Goal: Transaction & Acquisition: Purchase product/service

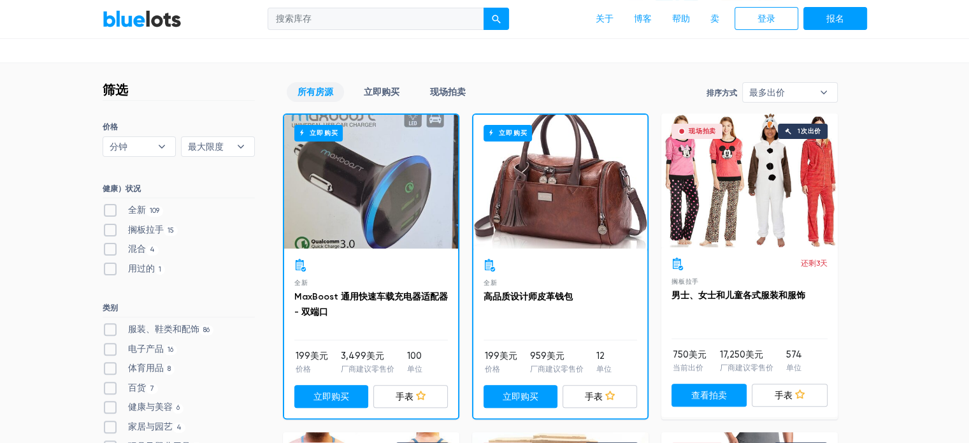
scroll to position [382, 0]
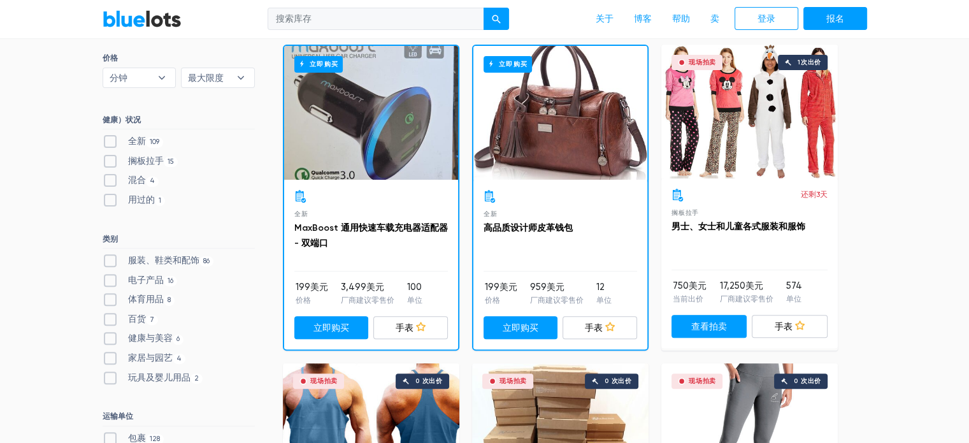
click at [112, 142] on label "全新 109" at bounding box center [133, 141] width 61 height 14
click at [111, 142] on New"] "全新 109" at bounding box center [107, 138] width 8 height 8
checkbox New"] "true"
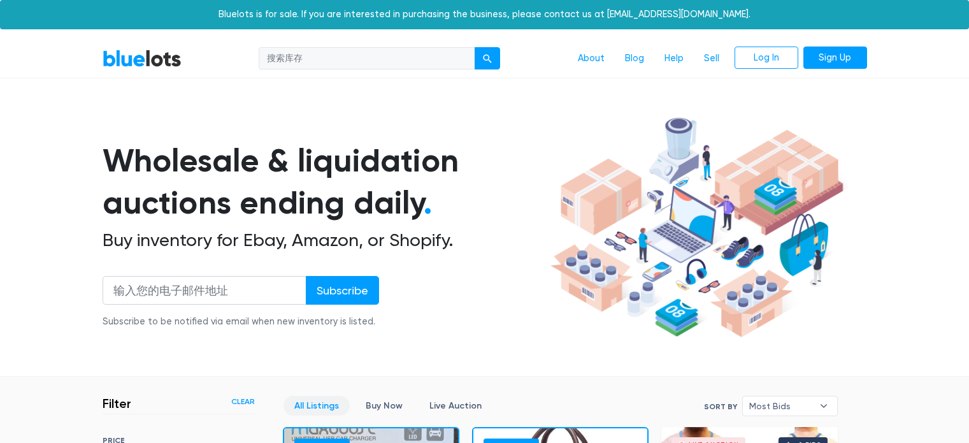
scroll to position [343, 0]
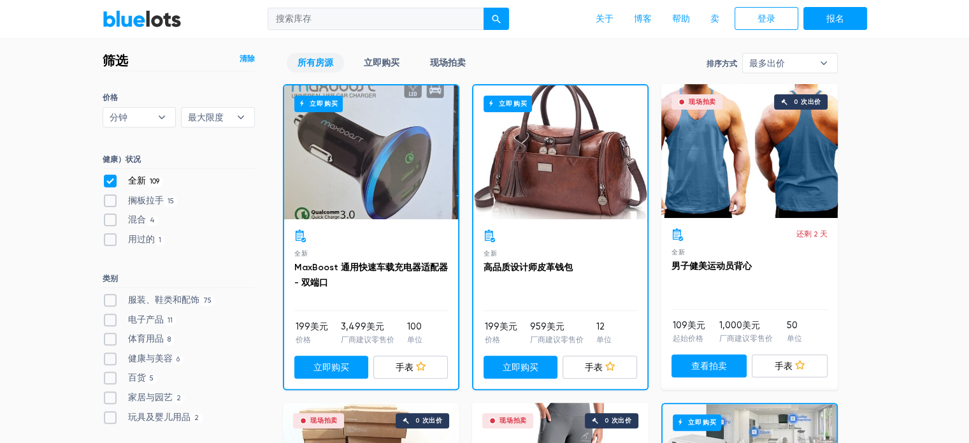
click at [104, 300] on label "服装、鞋类和配饰 75" at bounding box center [159, 300] width 113 height 14
click at [104, 300] on Accessories"] "服装、鞋类和配饰 75" at bounding box center [107, 297] width 8 height 8
checkbox Accessories"] "true"
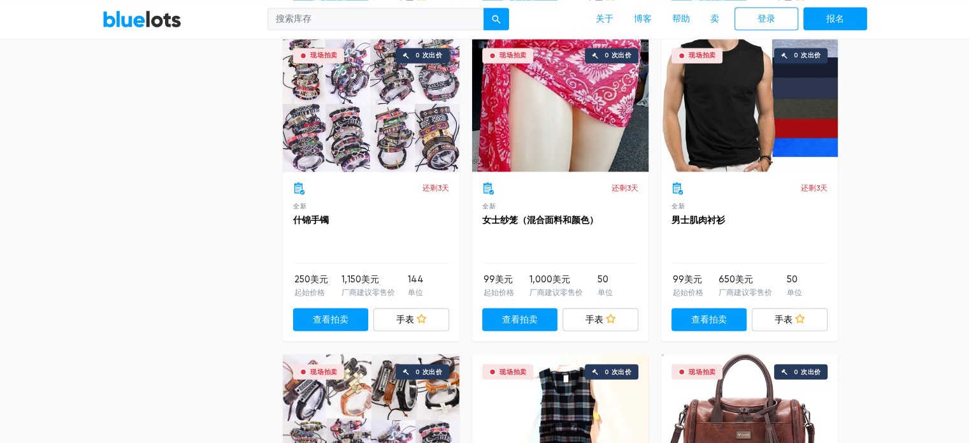
scroll to position [2189, 0]
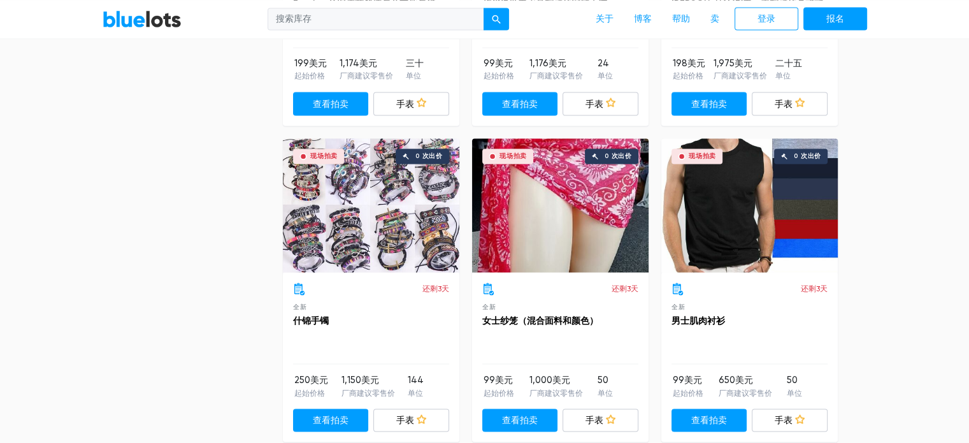
click at [737, 224] on div "现场拍卖 0 次出价" at bounding box center [749, 205] width 176 height 134
